Goal: Use online tool/utility: Utilize a website feature to perform a specific function

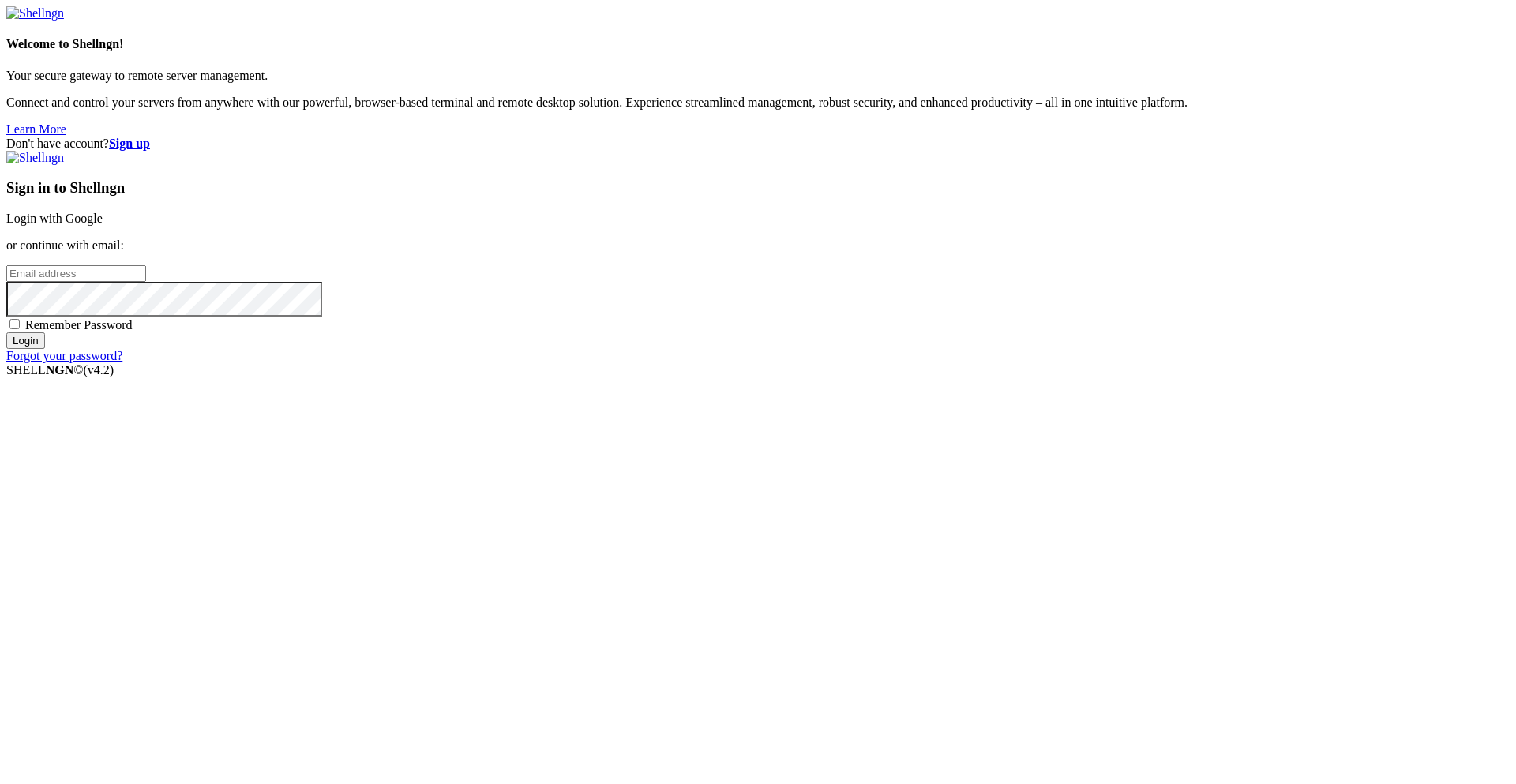
click at [103, 225] on link "Login with Google" at bounding box center [54, 218] width 96 height 14
click at [672, 148] on div "Welcome to Shellngn! Your secure gateway to remote server management. Connect a…" at bounding box center [758, 256] width 1503 height 500
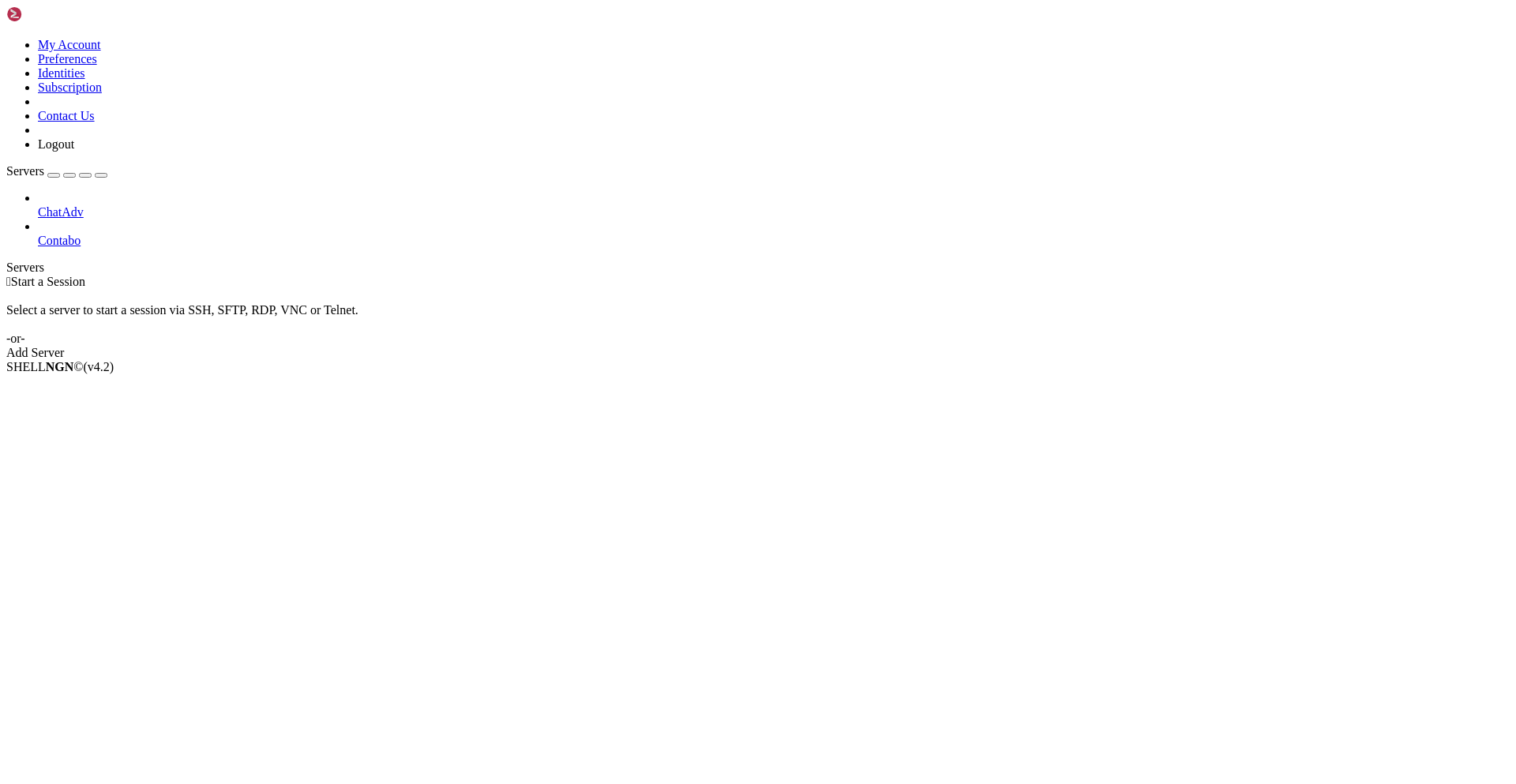
click at [83, 206] on span "ChatAdv" at bounding box center [61, 212] width 46 height 14
click at [38, 206] on icon at bounding box center [38, 206] width 0 height 0
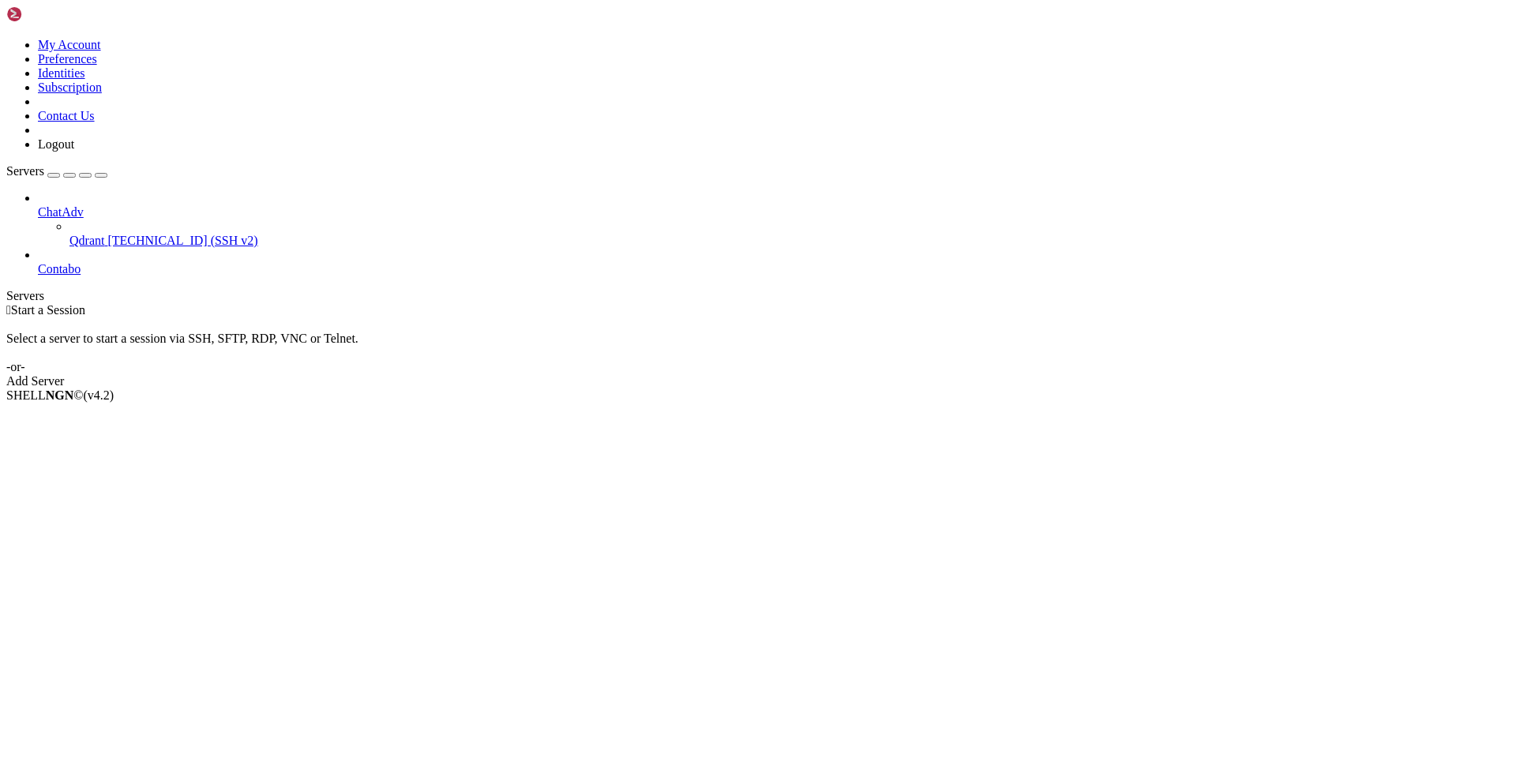
click at [38, 262] on icon at bounding box center [38, 262] width 0 height 0
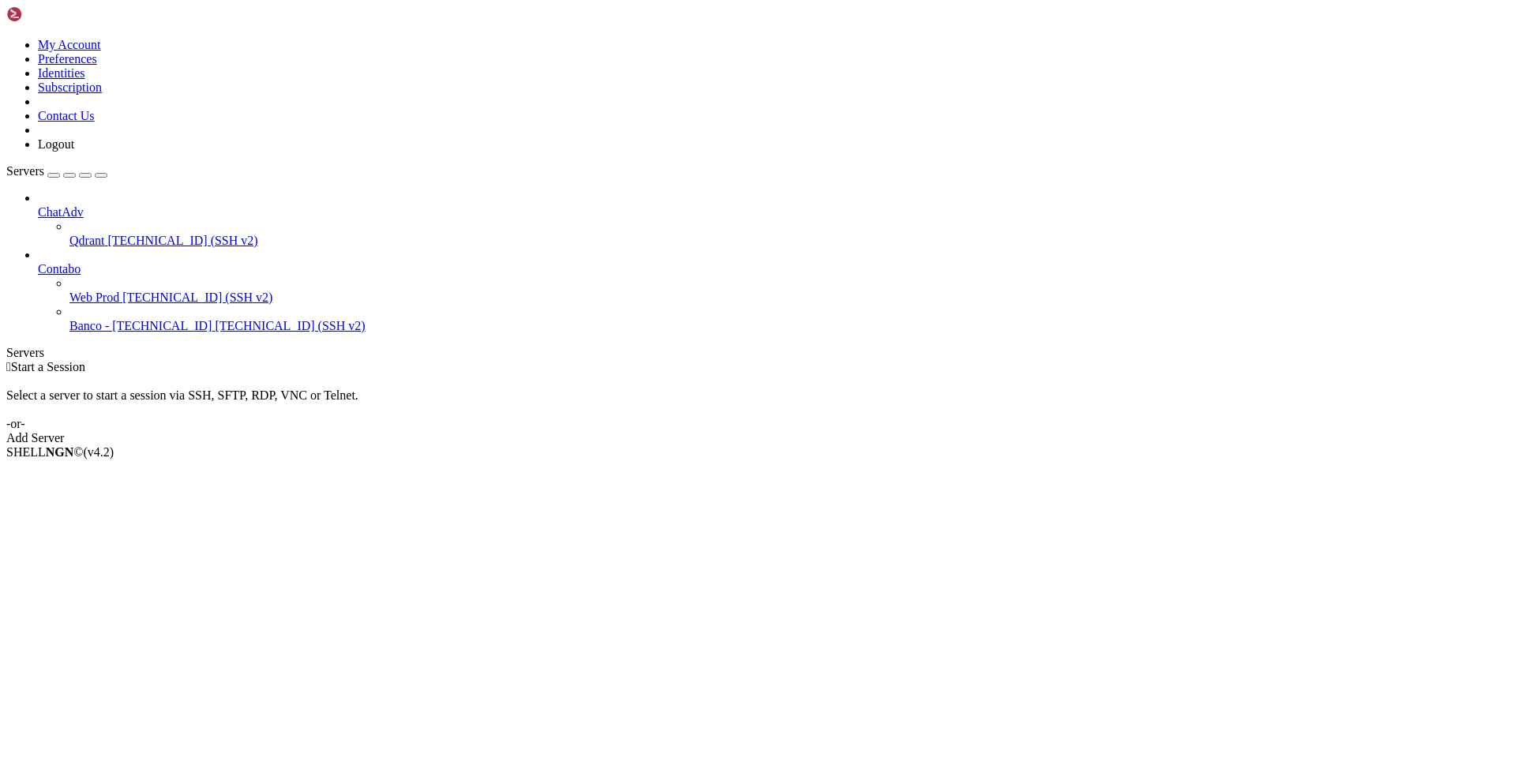
click at [144, 290] on span "[TECHNICAL_ID] (SSH v2)" at bounding box center [197, 297] width 150 height 14
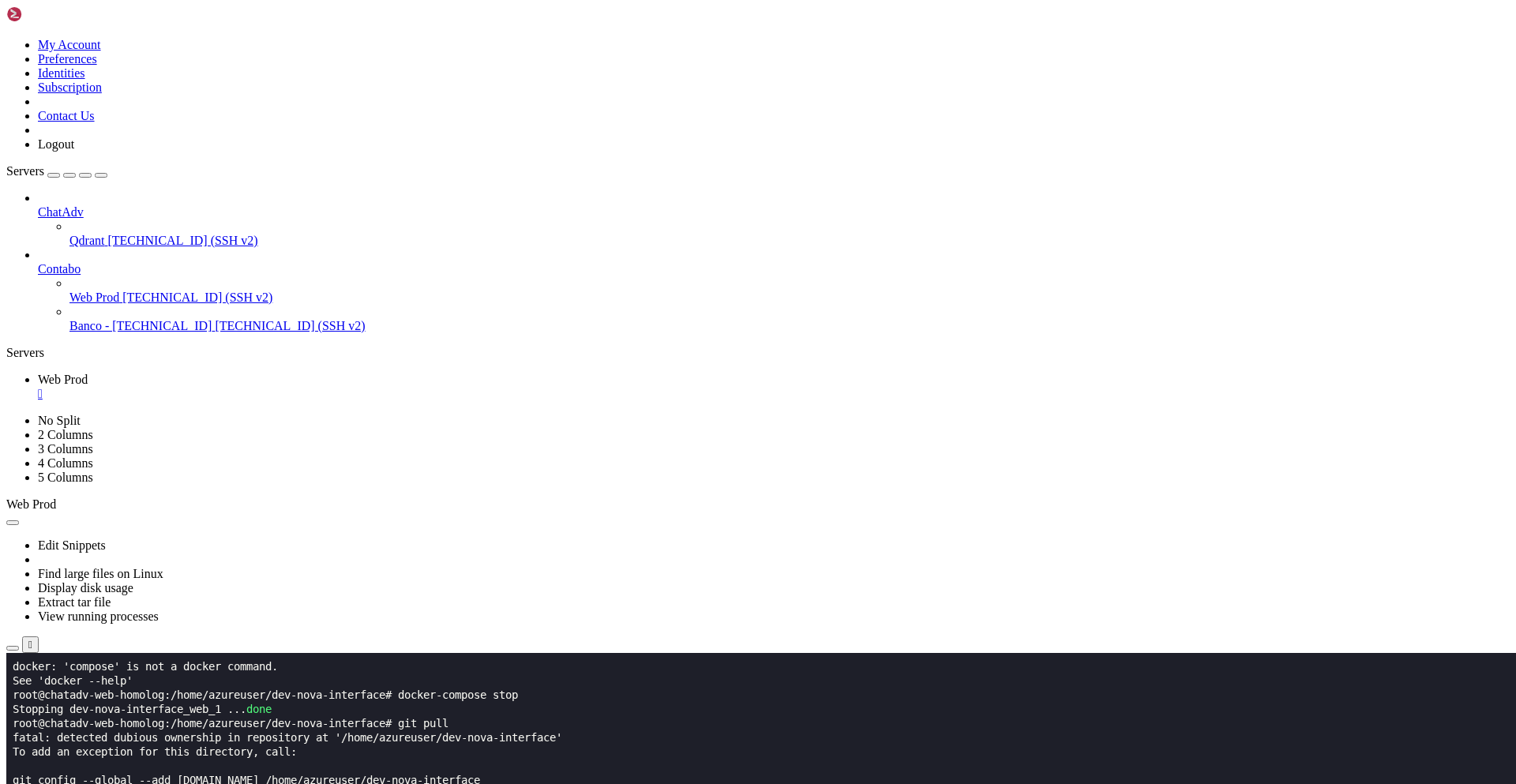
scroll to position [568, 0]
